Goal: Task Accomplishment & Management: Manage account settings

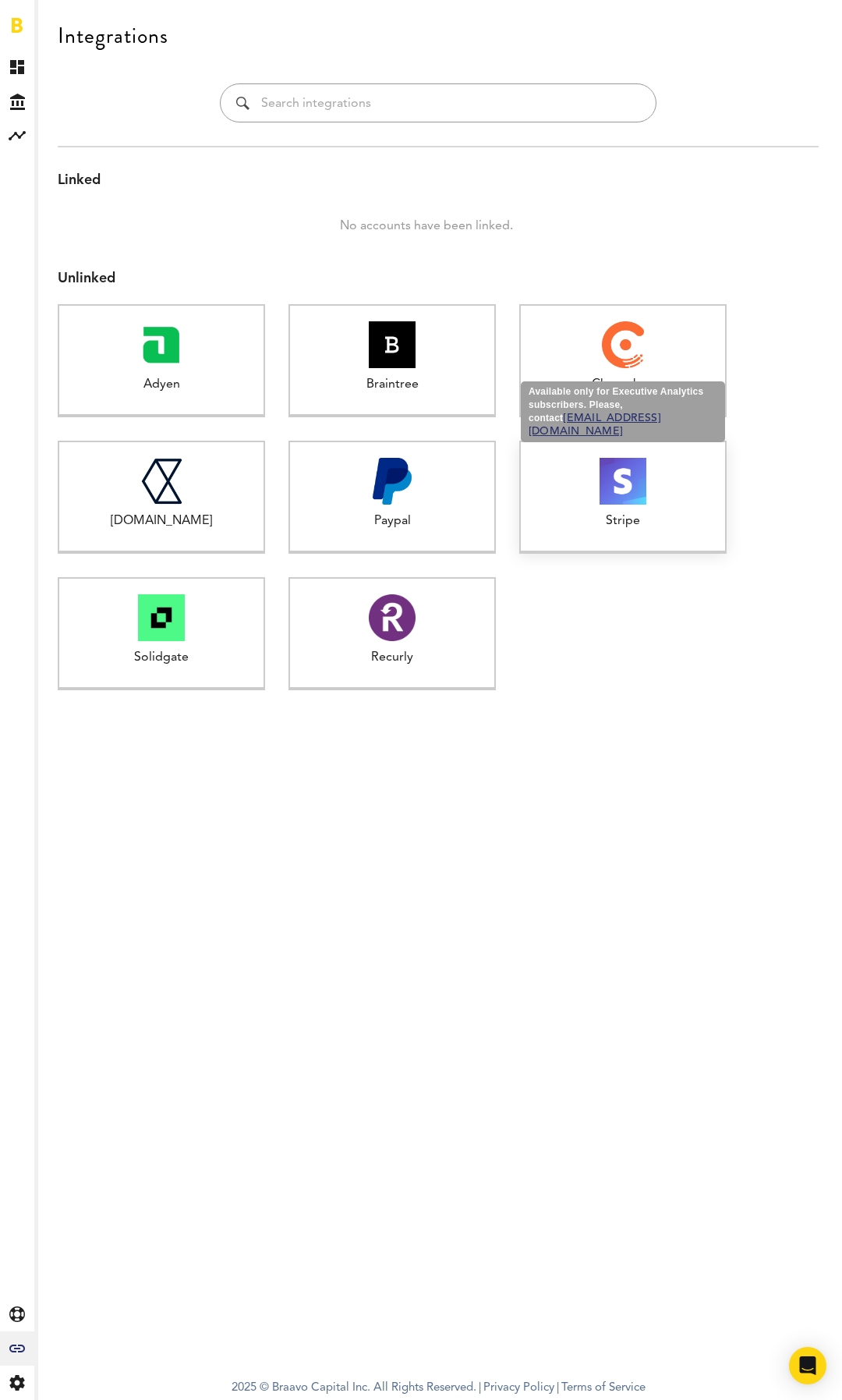
click at [628, 532] on div "Available only for Executive Analytics subscribers. Please, contact support@get…" at bounding box center [623, 497] width 207 height 113
click at [625, 630] on div at bounding box center [623, 645] width 207 height 136
